Goal: Information Seeking & Learning: Learn about a topic

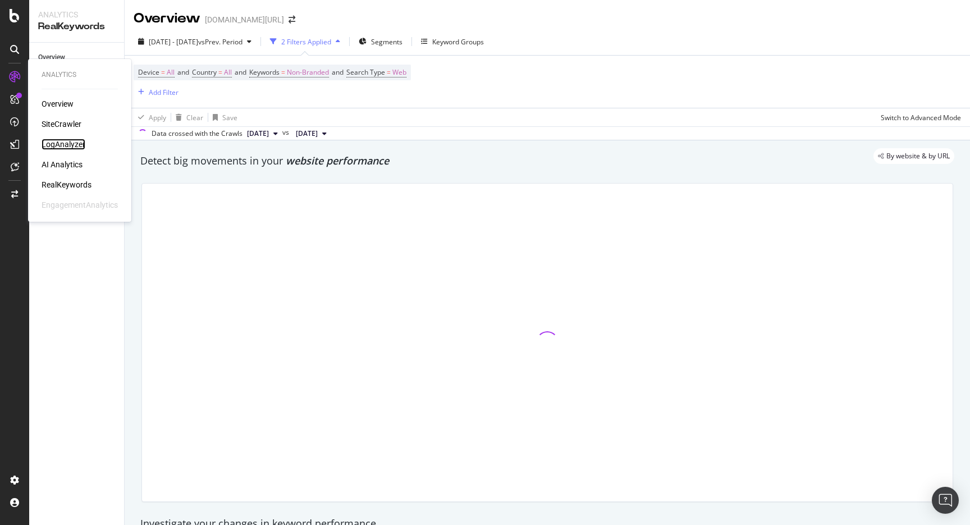
click at [78, 144] on div "LogAnalyzer" at bounding box center [64, 144] width 44 height 11
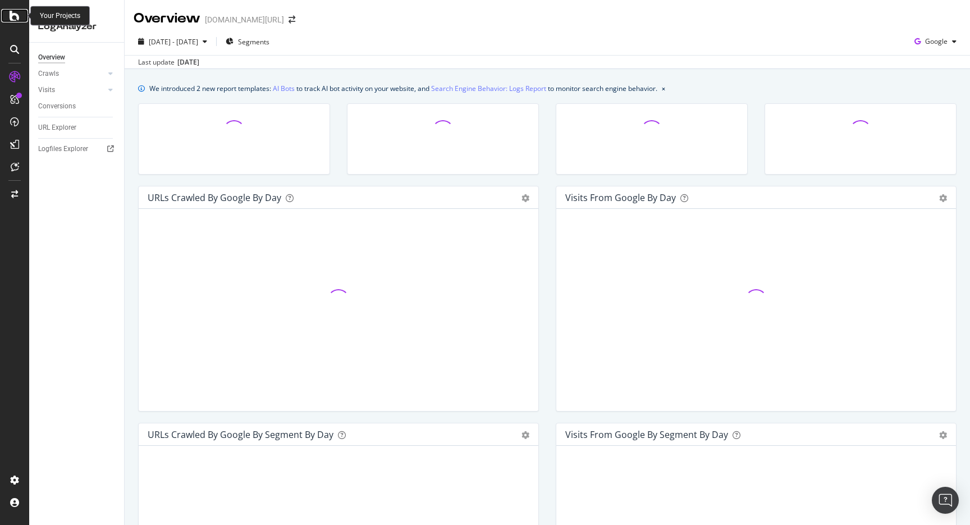
click at [13, 16] on icon at bounding box center [15, 15] width 10 height 13
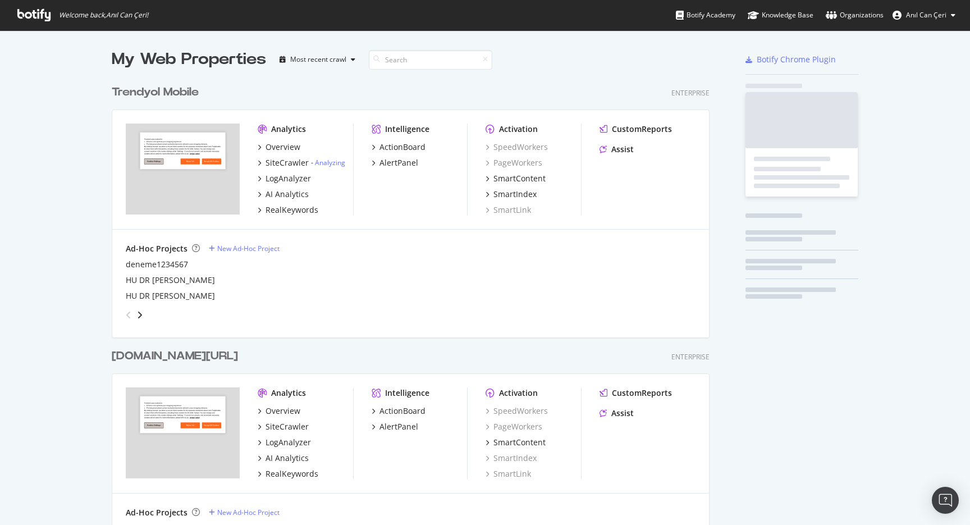
scroll to position [525, 970]
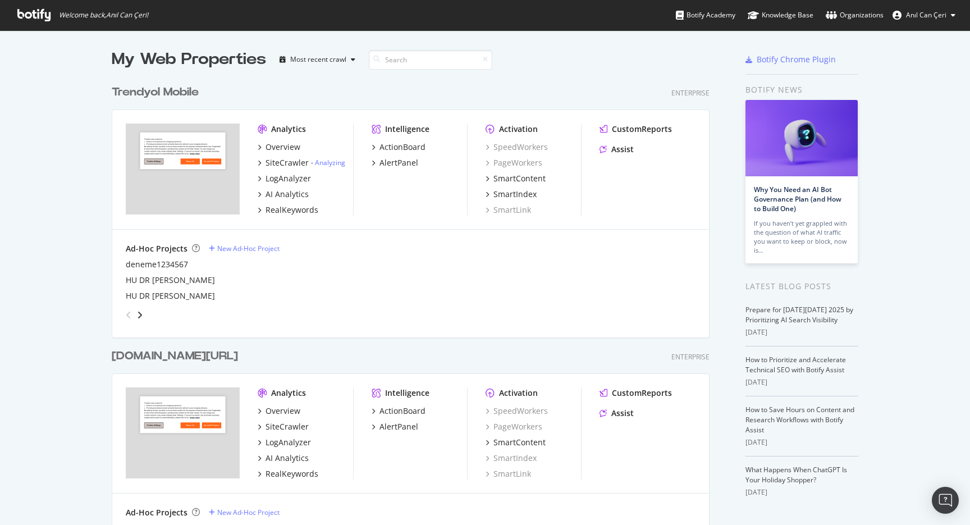
click at [189, 100] on div "Trendyol Mobile Enterprise Analytics Overview SiteCrawler - Analyzing LogAnalyz…" at bounding box center [415, 203] width 607 height 264
click at [303, 183] on div "LogAnalyzer" at bounding box center [287, 178] width 45 height 11
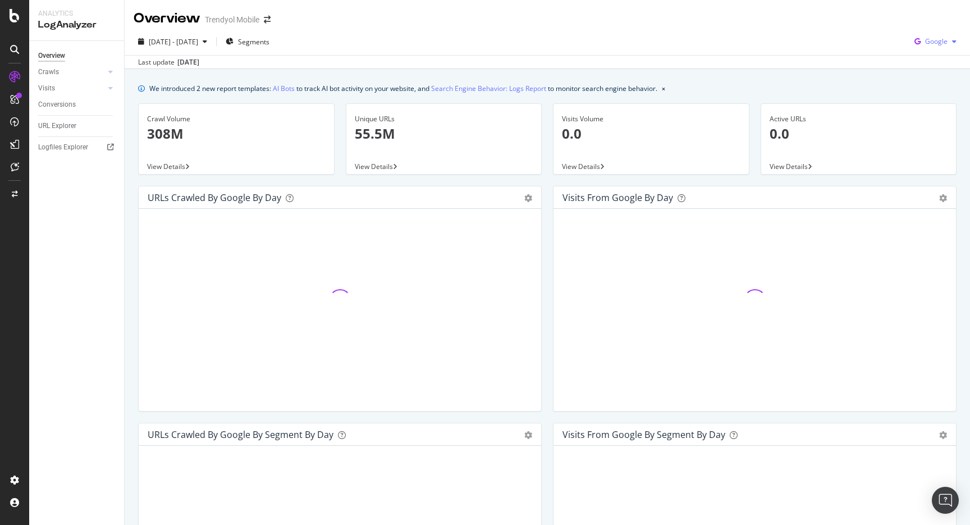
click at [932, 46] on div "Google" at bounding box center [935, 41] width 51 height 17
click at [918, 126] on span "Other AI Bots" at bounding box center [936, 126] width 42 height 10
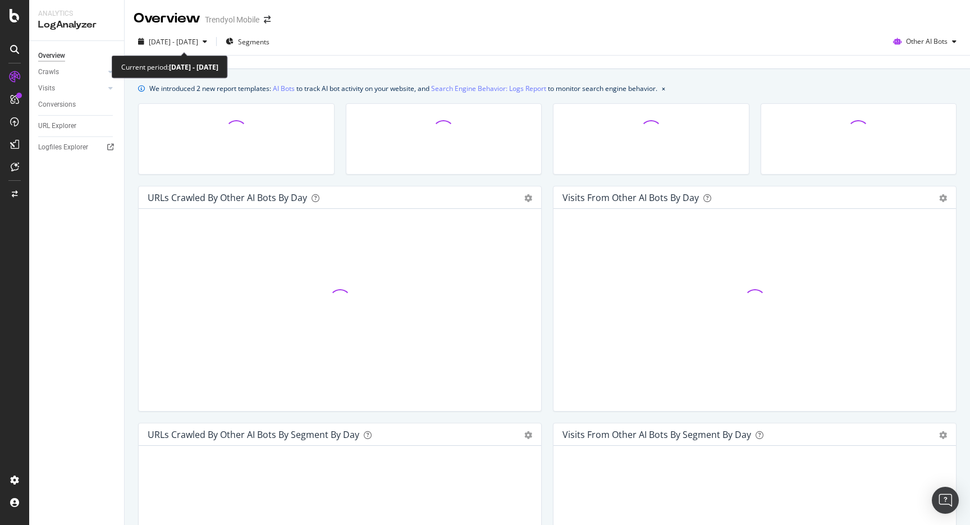
click at [177, 59] on div "Current period: [DATE] - [DATE]" at bounding box center [170, 67] width 116 height 23
click at [186, 40] on span "[DATE] - [DATE]" at bounding box center [173, 42] width 49 height 10
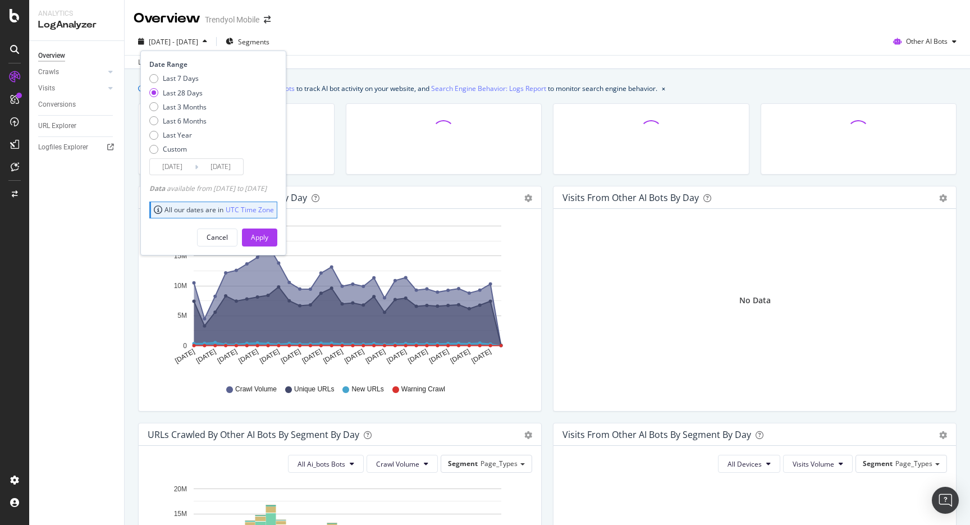
click at [184, 140] on div "Last 7 Days Last 28 Days Last 3 Months Last 6 Months Last Year Custom" at bounding box center [177, 116] width 57 height 85
click at [184, 136] on div "Last Year" at bounding box center [177, 135] width 29 height 10
type input "[DATE]"
click at [277, 238] on button "Apply" at bounding box center [259, 237] width 35 height 18
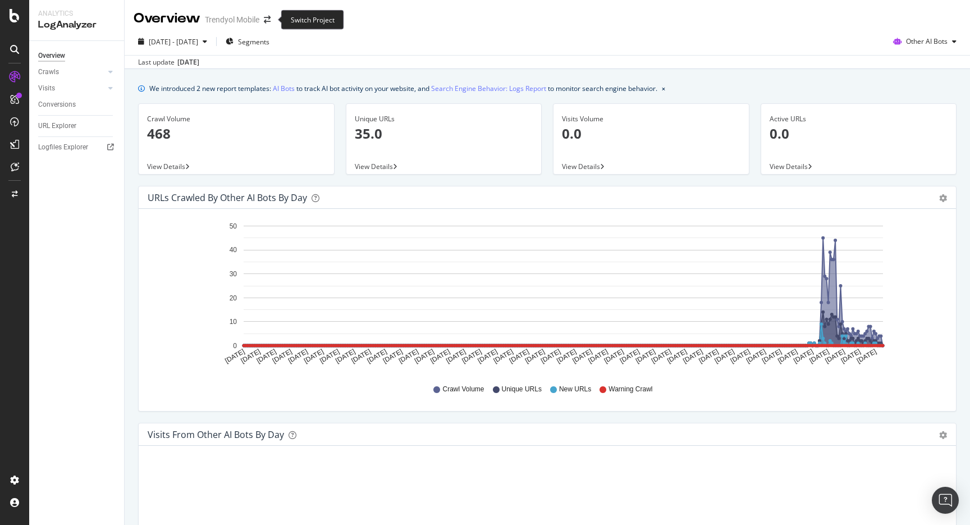
click at [272, 21] on span at bounding box center [267, 20] width 16 height 8
click at [266, 25] on div "Overview Trendyol Mobile" at bounding box center [208, 18] width 148 height 19
click at [266, 23] on icon "arrow-right-arrow-left" at bounding box center [267, 20] width 7 height 8
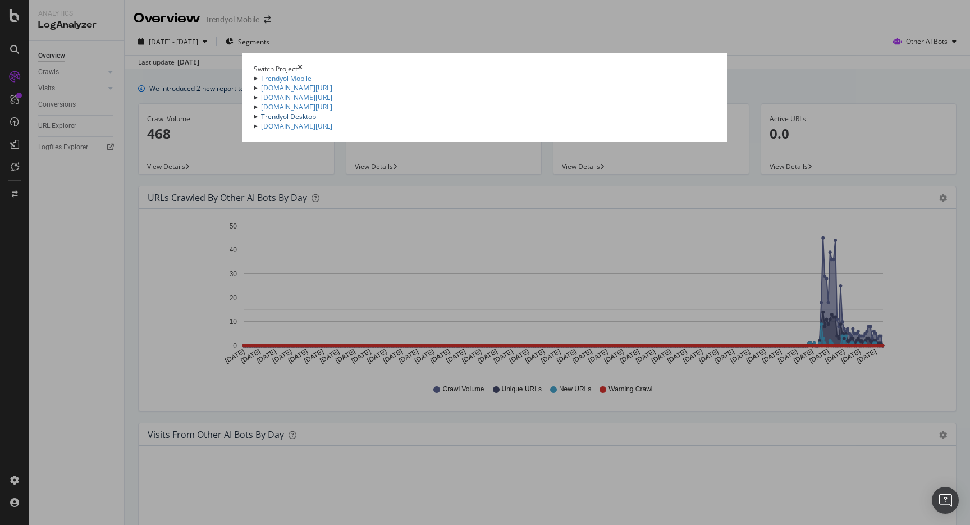
click at [261, 121] on link "Trendyol Desktop" at bounding box center [288, 117] width 55 height 10
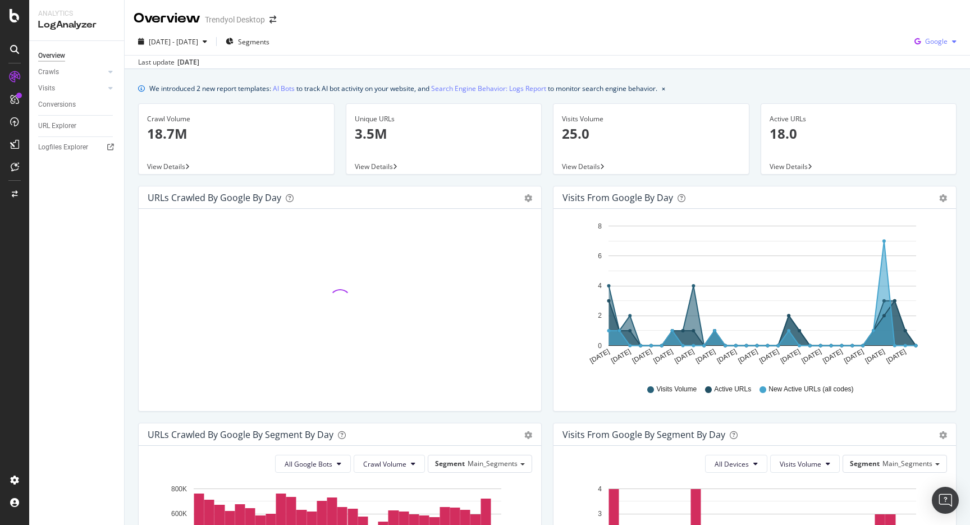
click at [953, 33] on div "Google" at bounding box center [935, 41] width 51 height 17
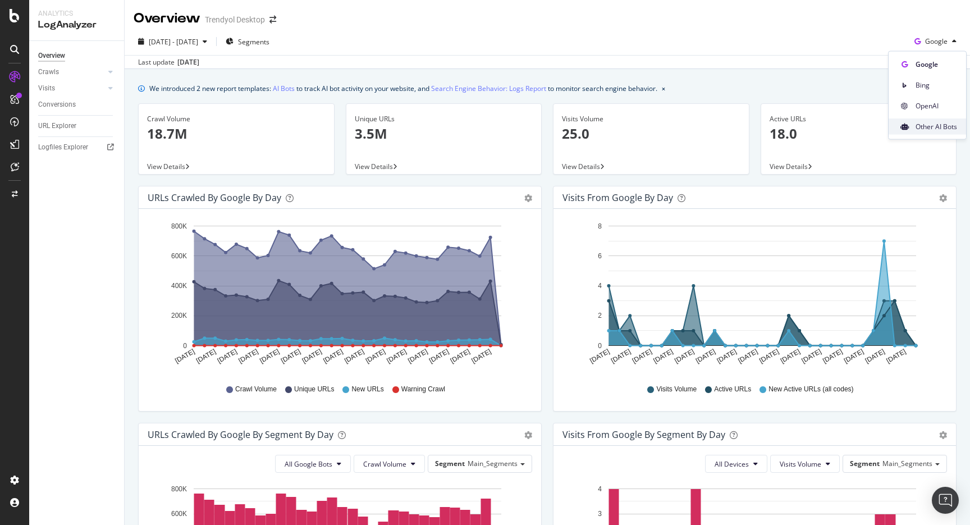
click at [910, 130] on span at bounding box center [903, 126] width 13 height 13
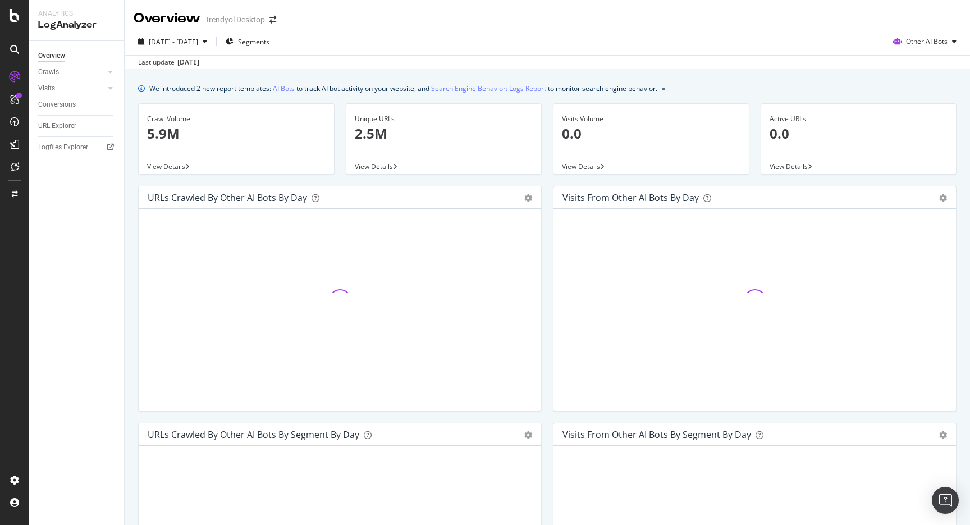
click at [341, 91] on div "We introduced 2 new report templates: AI Bots to track AI bot activity on your …" at bounding box center [403, 89] width 508 height 12
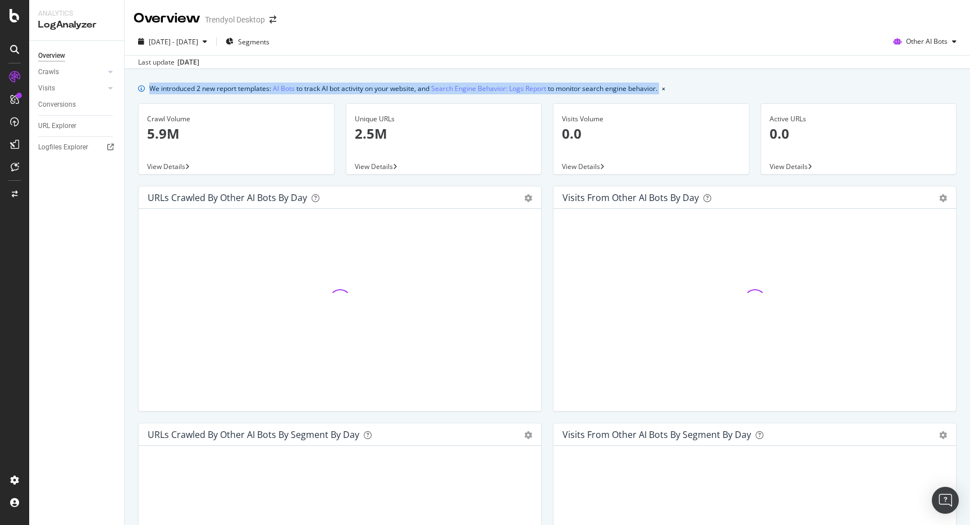
click at [341, 91] on div "We introduced 2 new report templates: AI Bots to track AI bot activity on your …" at bounding box center [403, 89] width 508 height 12
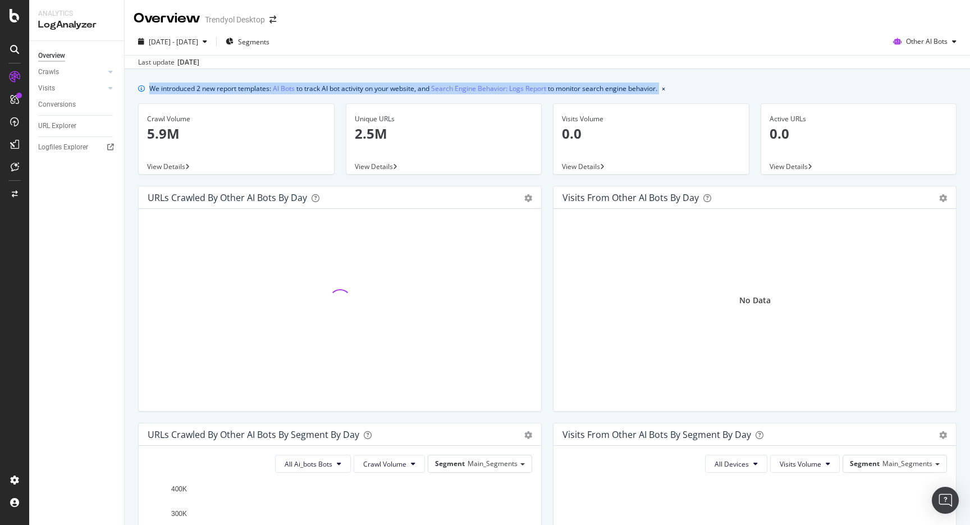
click at [349, 87] on div "We introduced 2 new report templates: AI Bots to track AI bot activity on your …" at bounding box center [403, 89] width 508 height 12
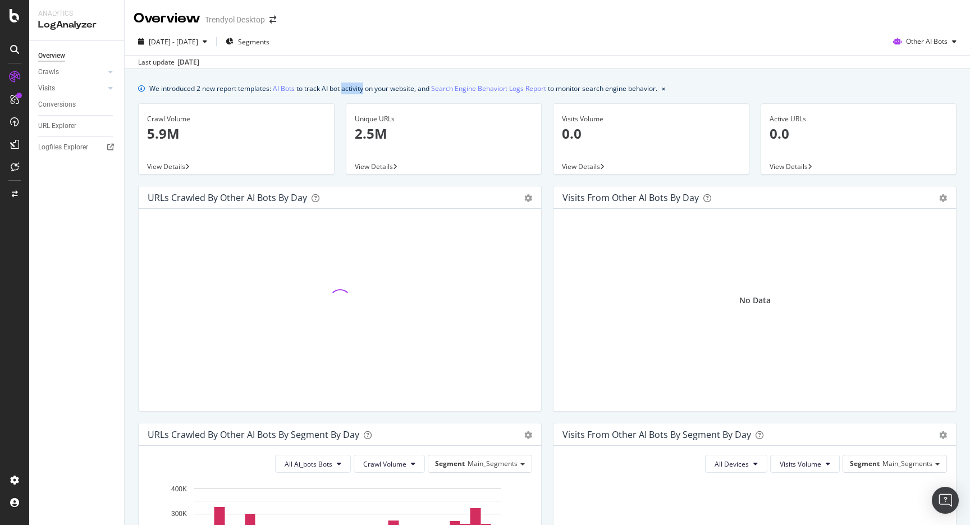
click at [349, 87] on div "We introduced 2 new report templates: AI Bots to track AI bot activity on your …" at bounding box center [403, 89] width 508 height 12
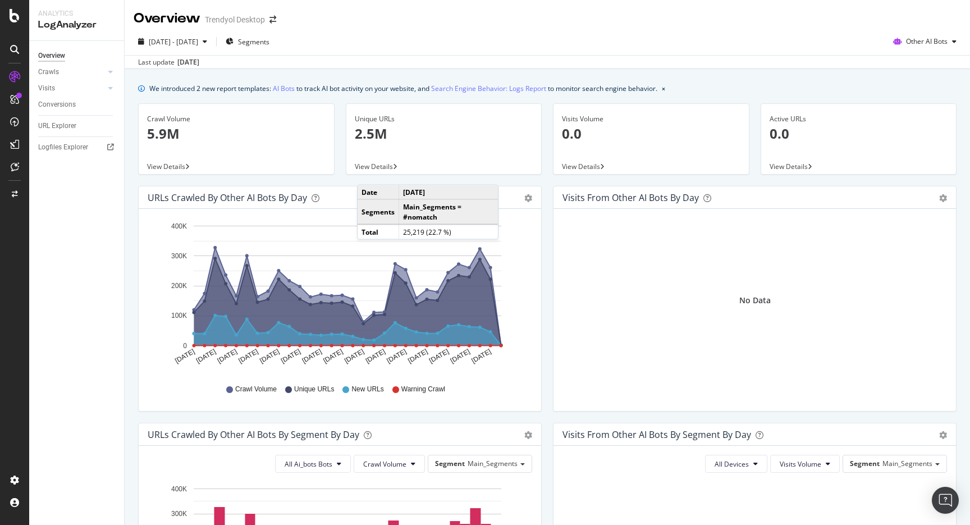
click at [919, 51] on div "[DATE] - [DATE] Segments Other AI Bots" at bounding box center [547, 44] width 845 height 22
click at [919, 48] on div "Other AI Bots" at bounding box center [924, 41] width 72 height 17
click at [917, 110] on span "OpenAI" at bounding box center [934, 105] width 44 height 10
